Goal: Task Accomplishment & Management: Manage account settings

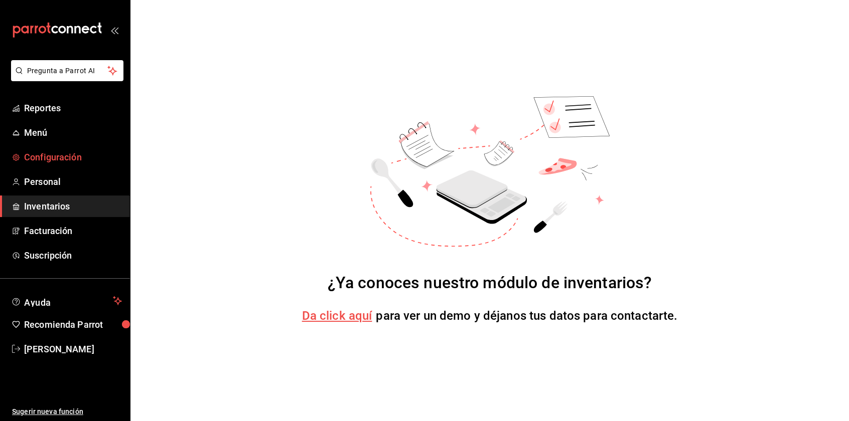
click at [72, 162] on span "Configuración" at bounding box center [73, 157] width 98 height 14
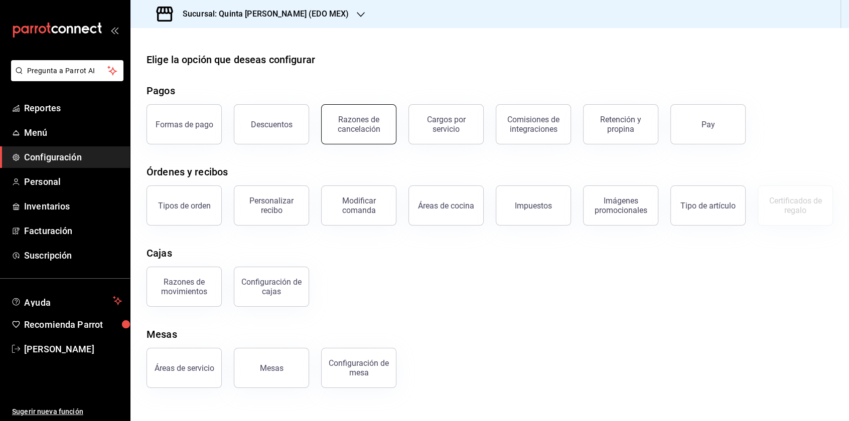
scroll to position [35, 0]
click at [279, 186] on button "Personalizar recibo" at bounding box center [271, 206] width 75 height 40
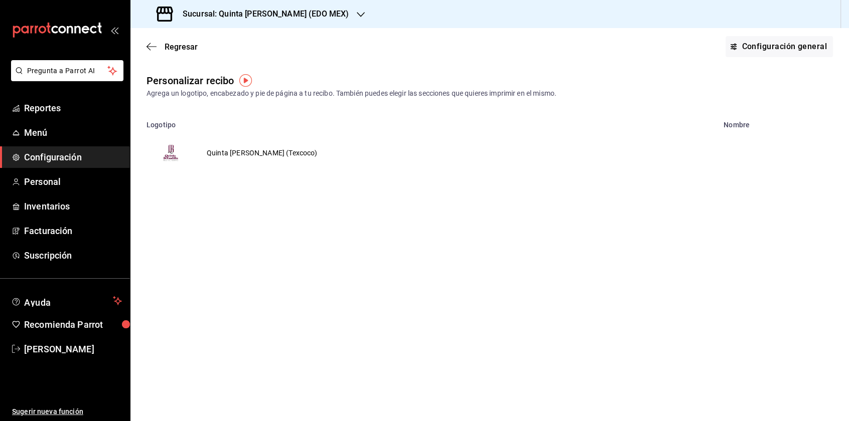
click at [268, 154] on td "Quinta [PERSON_NAME] (Texcoco)" at bounding box center [262, 153] width 135 height 48
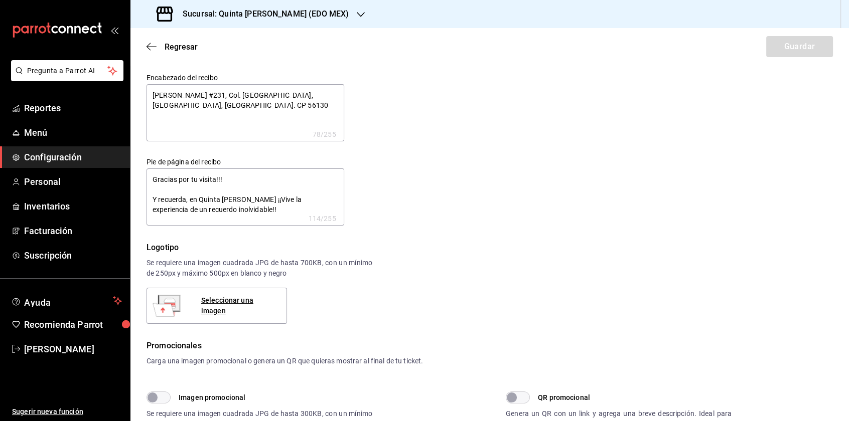
type textarea "x"
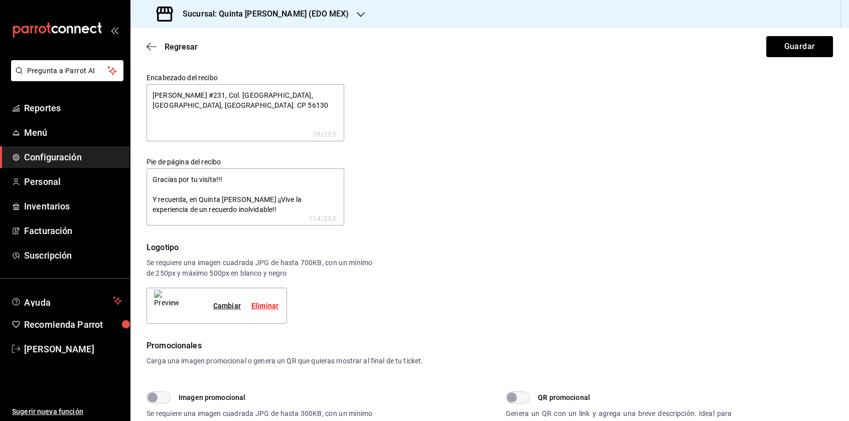
type textarea "x"
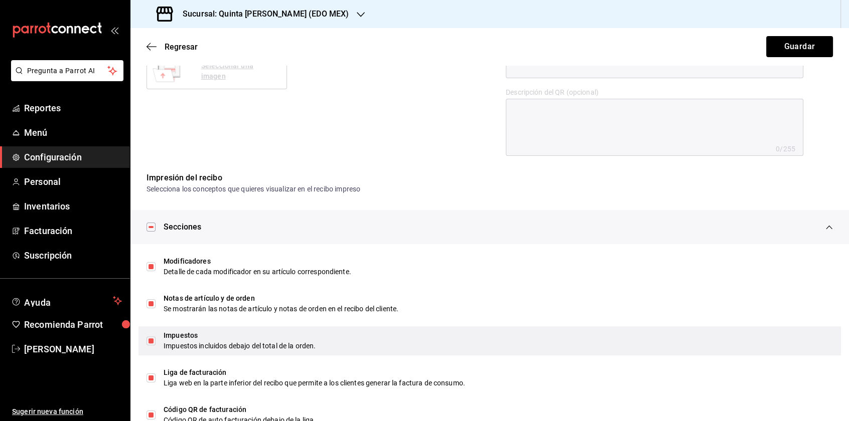
scroll to position [375, 0]
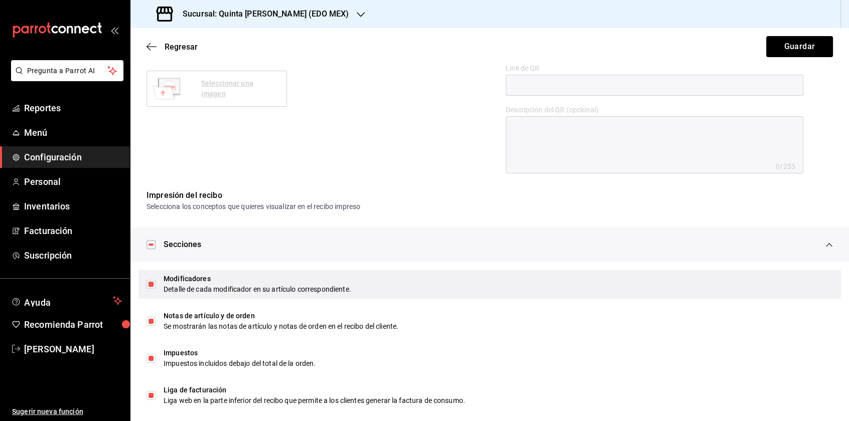
click at [150, 286] on input "checkbox" at bounding box center [150, 284] width 9 height 9
checkbox input "false"
type textarea "x"
checkbox input "false"
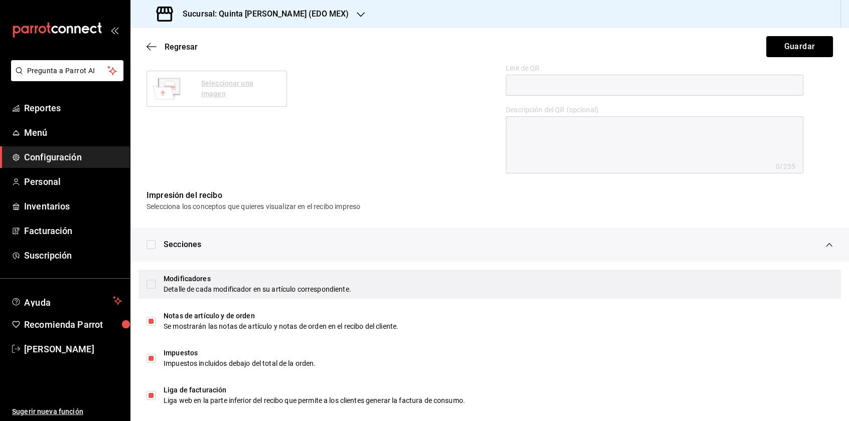
click at [150, 286] on input "checkbox" at bounding box center [150, 284] width 9 height 9
checkbox input "true"
type textarea "x"
checkbox input "true"
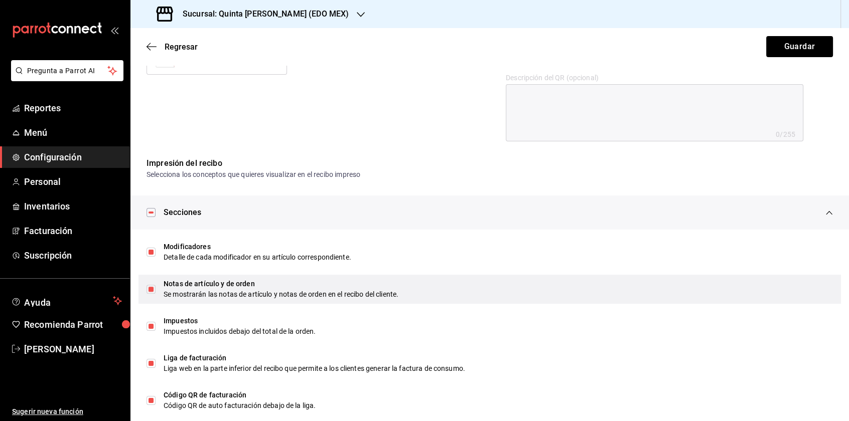
scroll to position [425, 0]
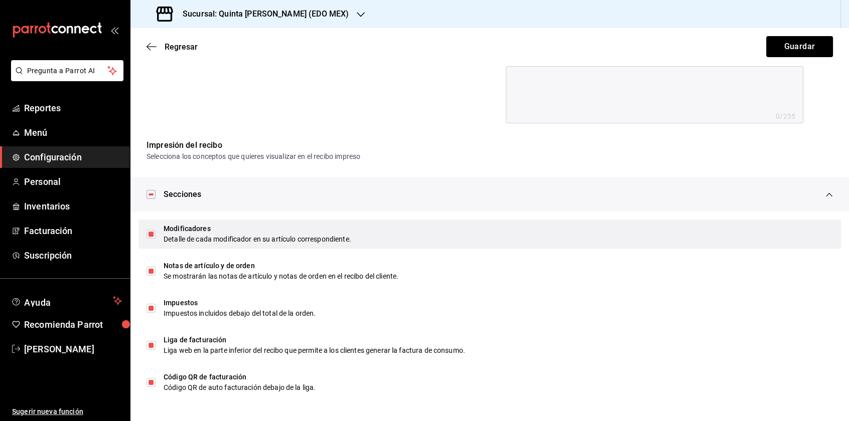
click at [279, 235] on div "Detalle de cada modificador en su artículo correspondiente." at bounding box center [498, 239] width 669 height 11
type textarea "x"
checkbox input "false"
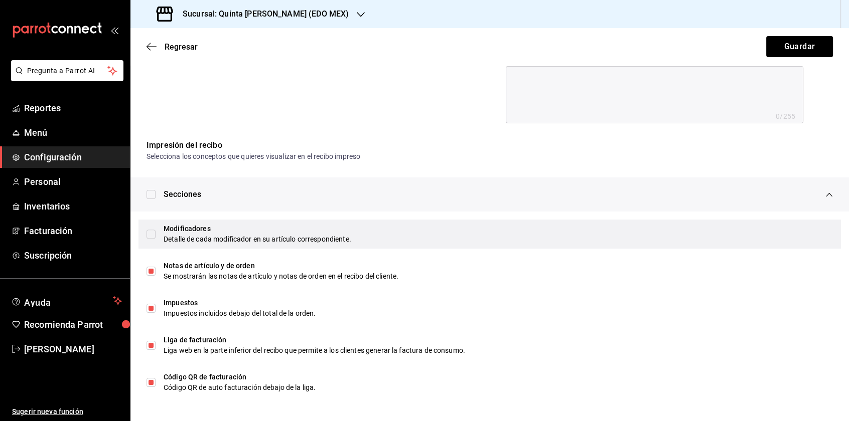
click at [279, 235] on div "Detalle de cada modificador en su artículo correspondiente." at bounding box center [498, 239] width 669 height 11
type textarea "x"
checkbox input "true"
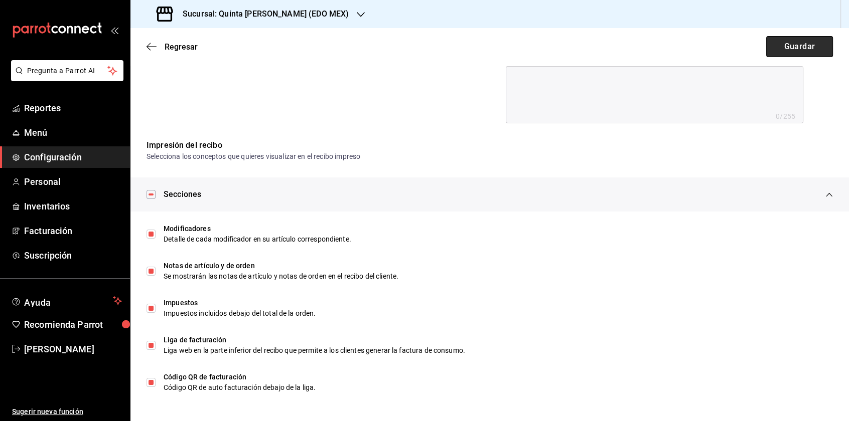
click at [794, 42] on button "Guardar" at bounding box center [799, 46] width 67 height 21
type textarea "x"
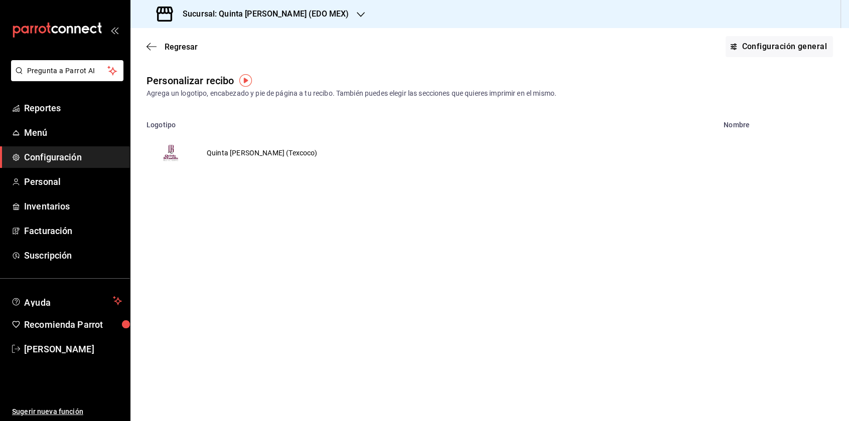
click at [247, 79] on img "button" at bounding box center [245, 80] width 13 height 13
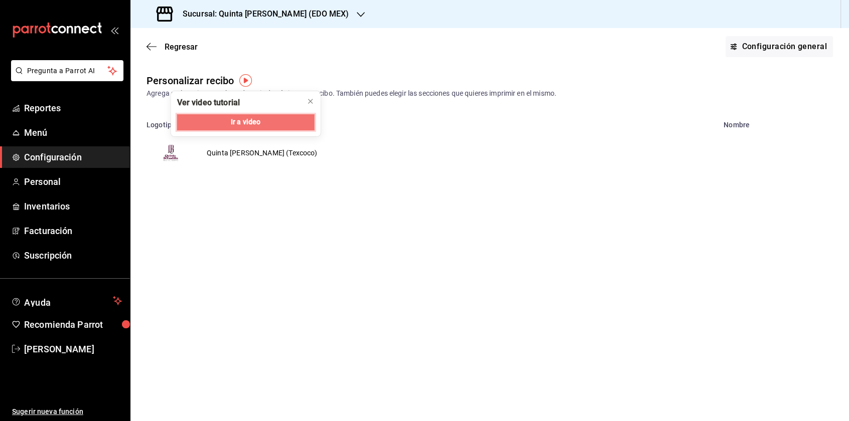
click at [246, 115] on button "Ir a video" at bounding box center [245, 122] width 137 height 16
